Goal: Navigation & Orientation: Understand site structure

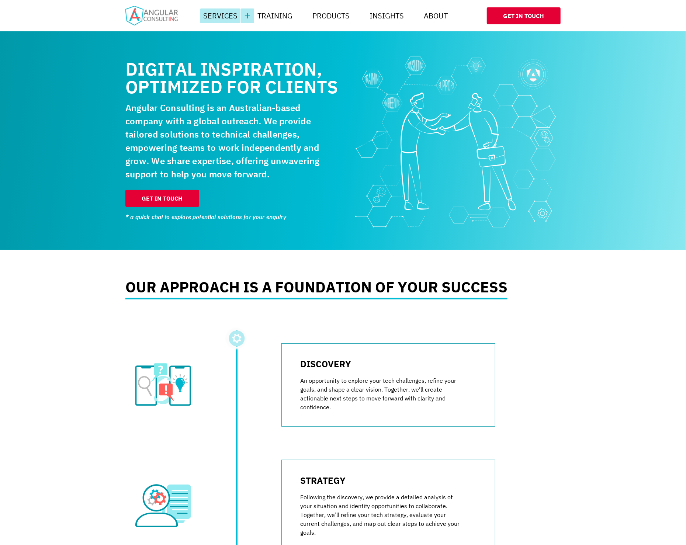
click at [223, 15] on link "Services" at bounding box center [220, 15] width 40 height 15
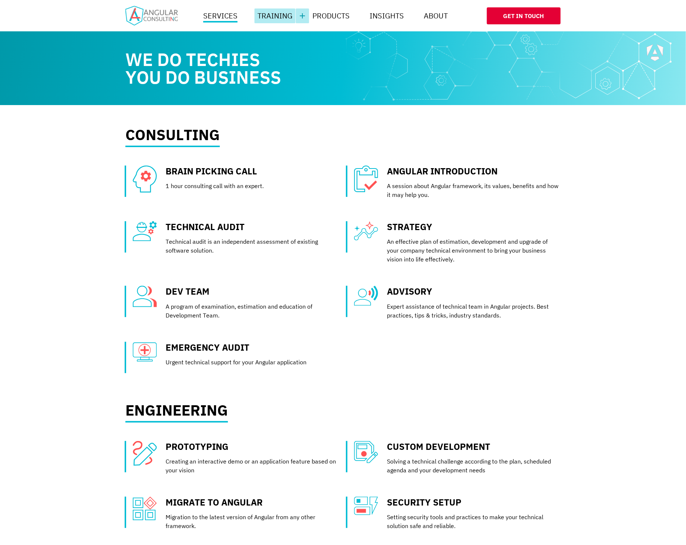
click at [283, 16] on link "Training" at bounding box center [274, 15] width 41 height 15
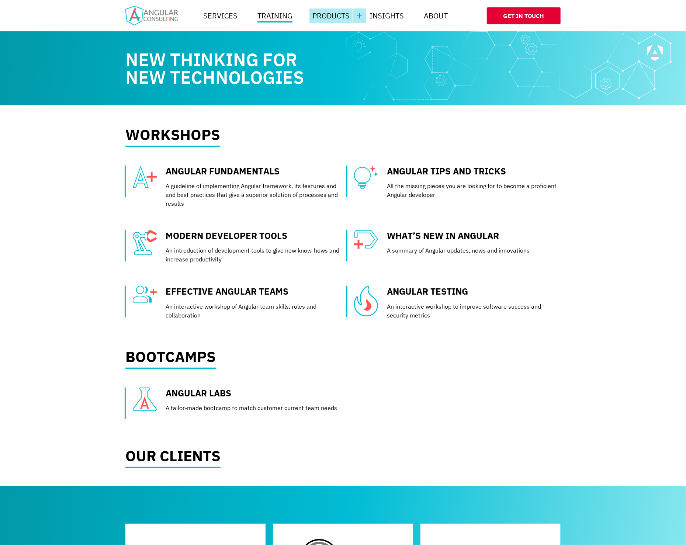
click at [327, 20] on link "Products" at bounding box center [330, 15] width 43 height 15
